Goal: Task Accomplishment & Management: Manage account settings

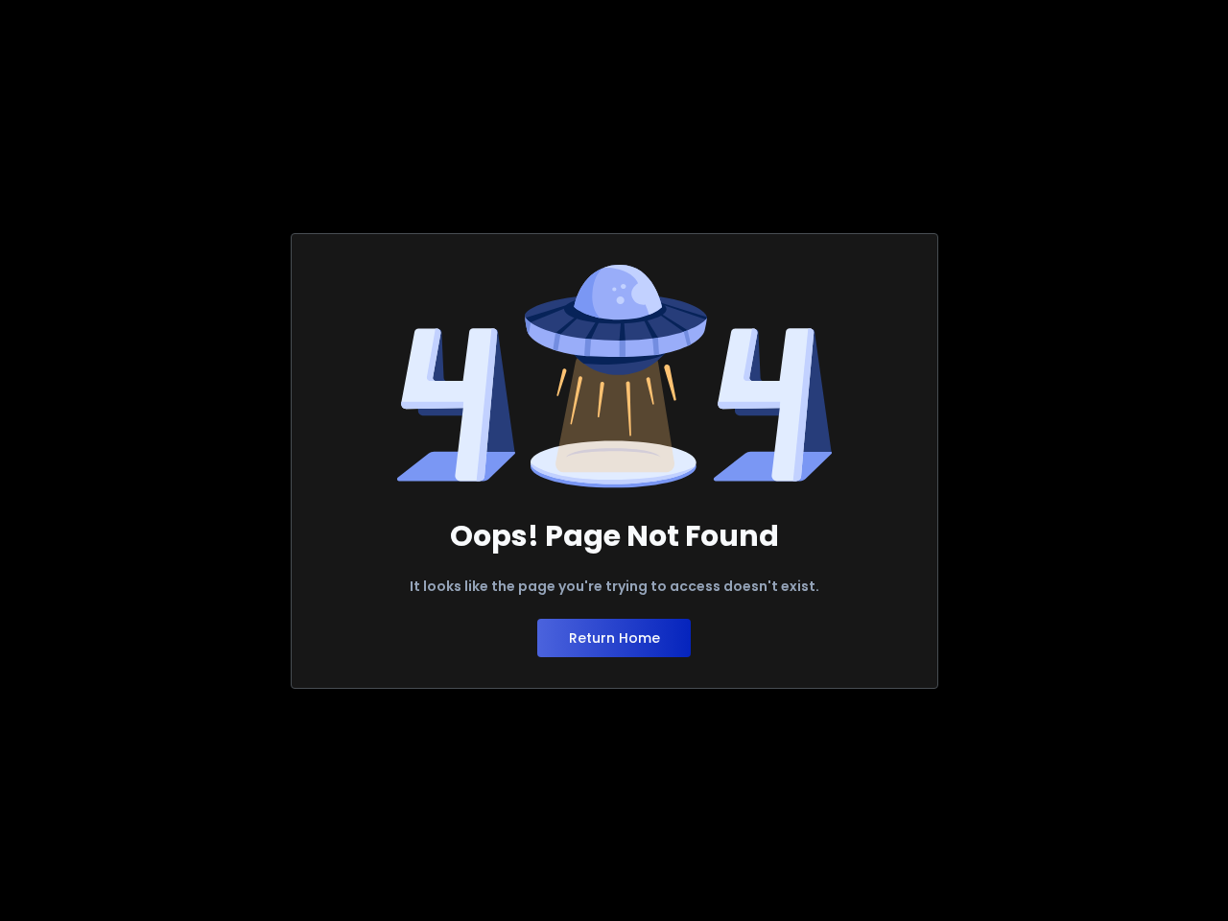
click at [614, 638] on button "Return Home" at bounding box center [613, 638] width 153 height 38
